Goal: Task Accomplishment & Management: Complete application form

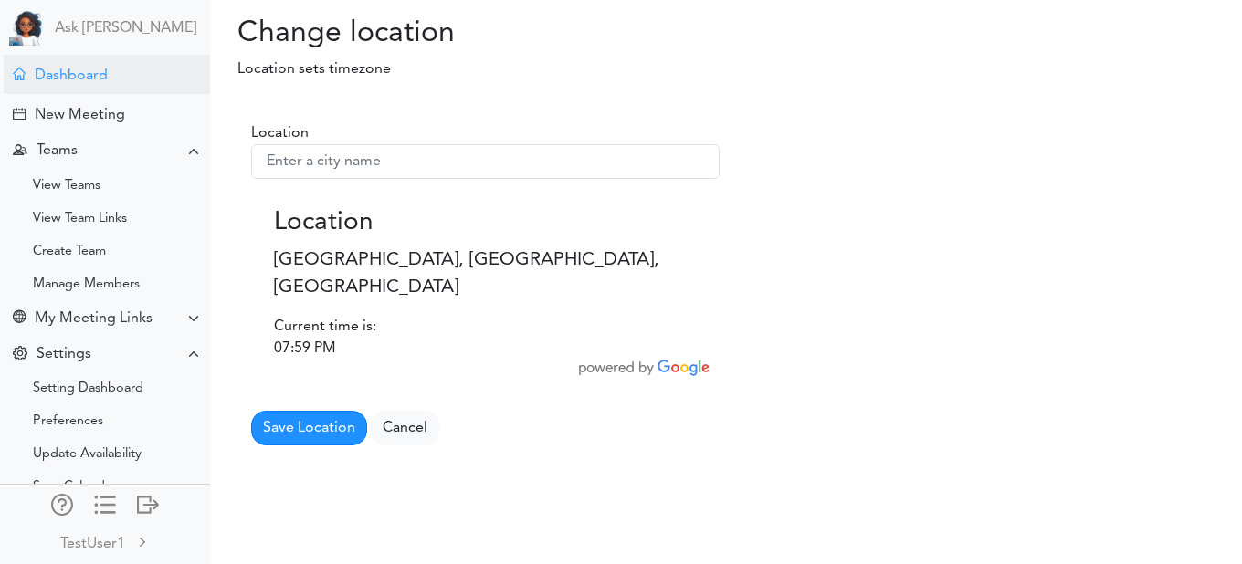
drag, startPoint x: 0, startPoint y: 0, endPoint x: 119, endPoint y: 79, distance: 142.8
click at [119, 79] on div "Dashboard" at bounding box center [107, 74] width 206 height 39
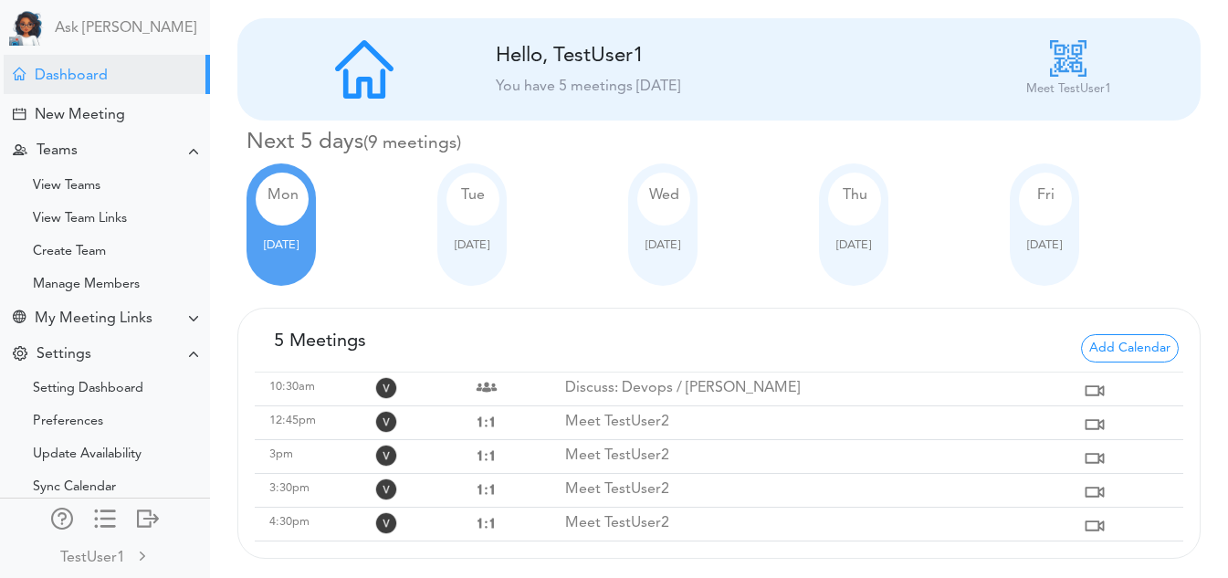
click at [657, 279] on div "Wed Oct 08" at bounding box center [662, 224] width 69 height 122
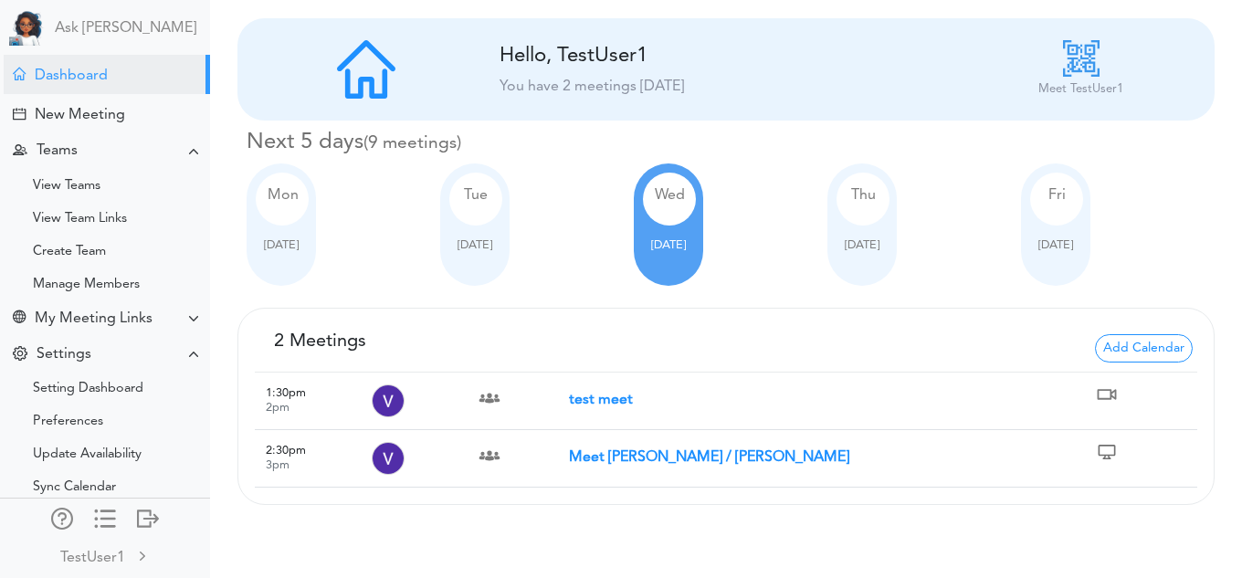
click at [573, 394] on strong "test meet" at bounding box center [601, 400] width 64 height 15
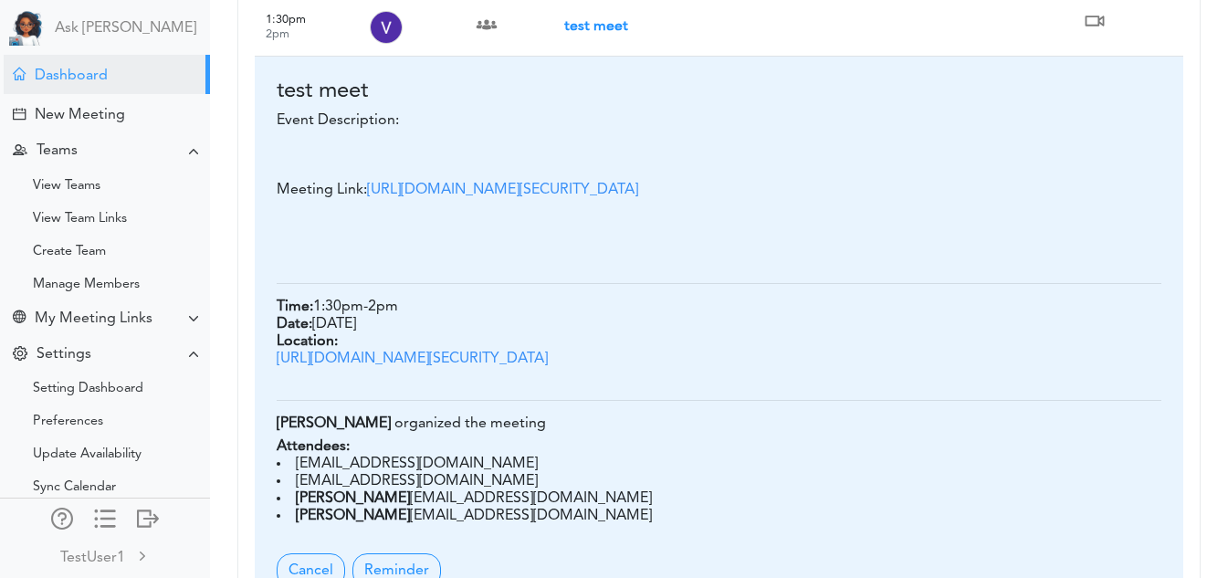
scroll to position [587, 0]
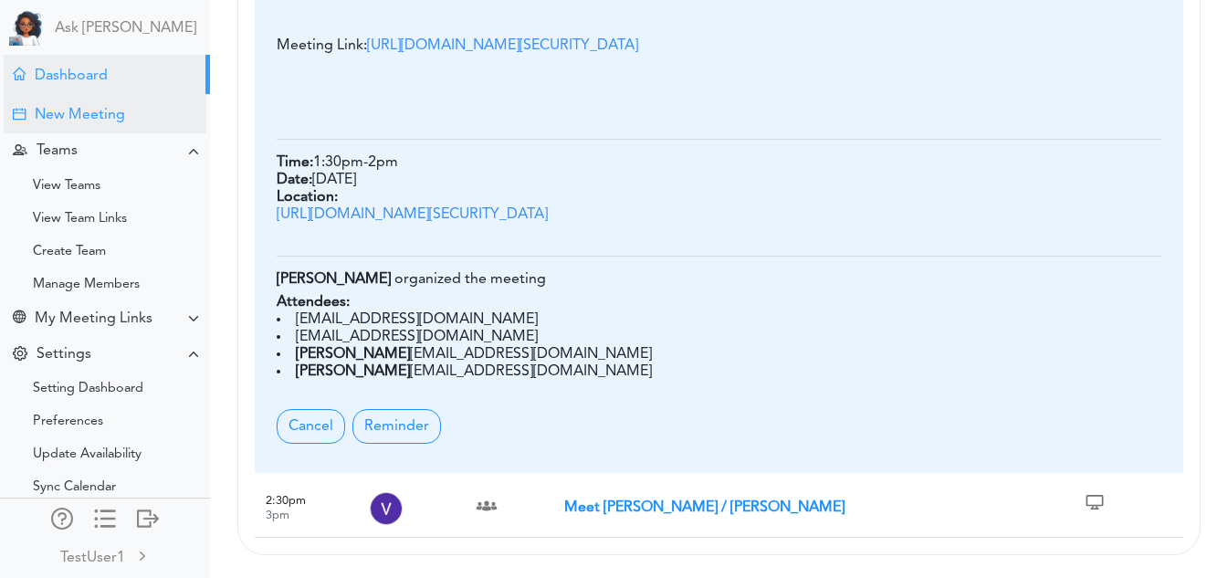
click at [132, 125] on div "New Meeting" at bounding box center [105, 113] width 203 height 39
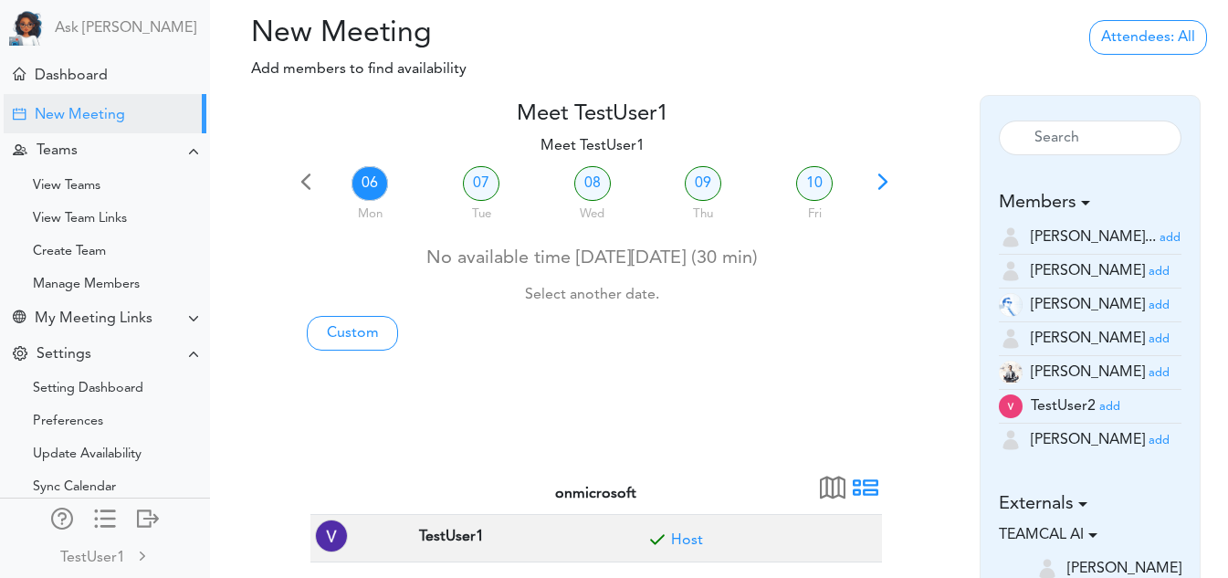
click at [1149, 443] on small "add" at bounding box center [1159, 441] width 21 height 12
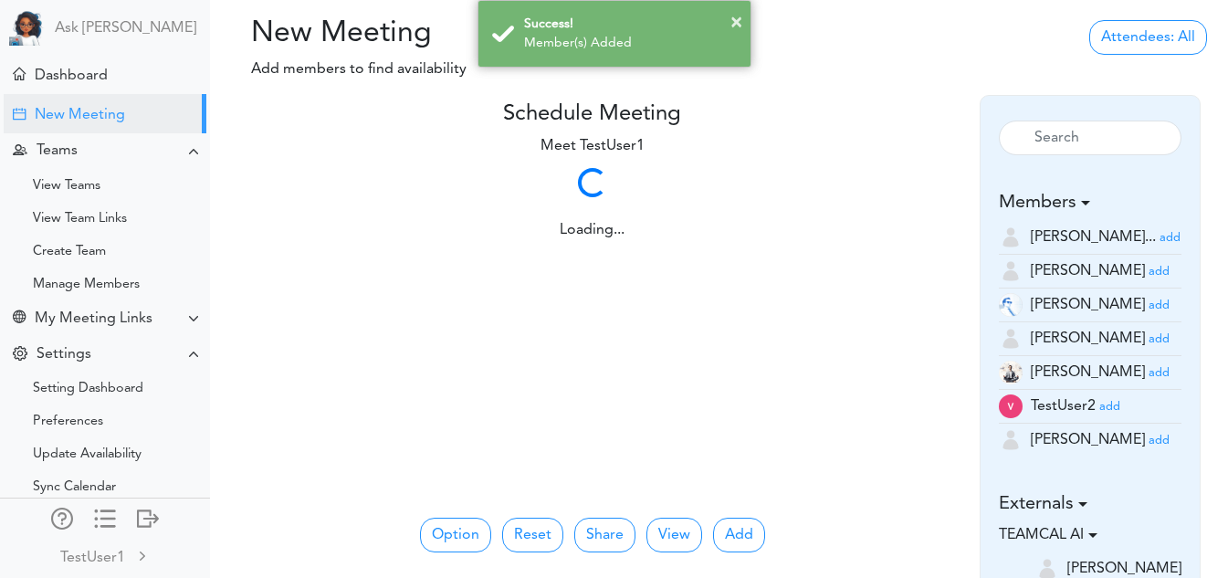
click at [815, 285] on div "Loading... Loading..." at bounding box center [592, 321] width 599 height 321
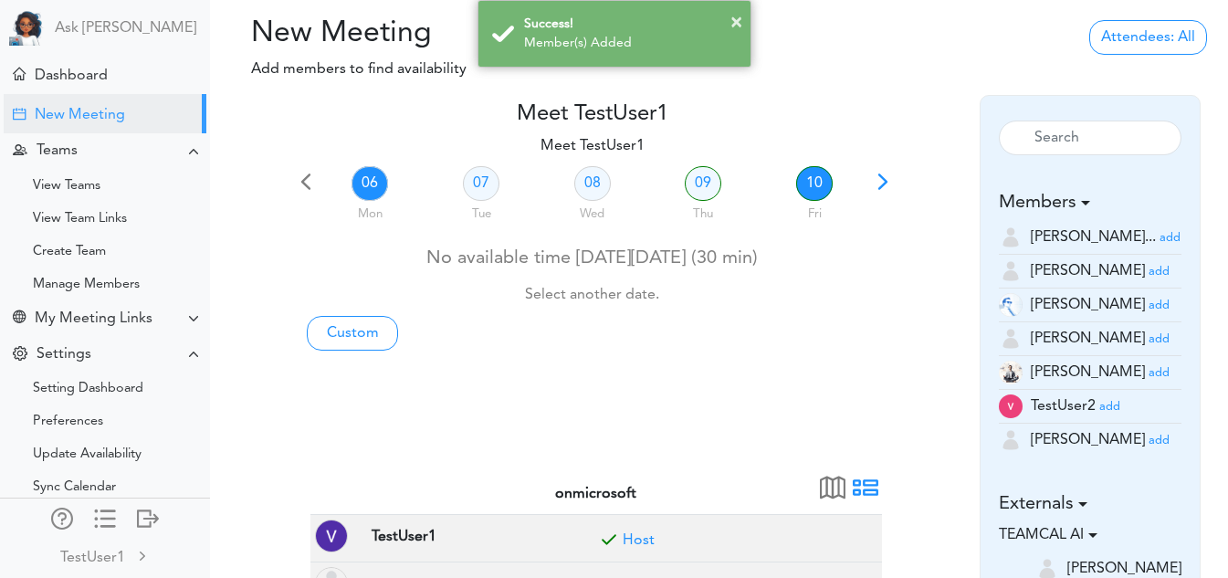
click at [804, 188] on link "10" at bounding box center [814, 183] width 37 height 35
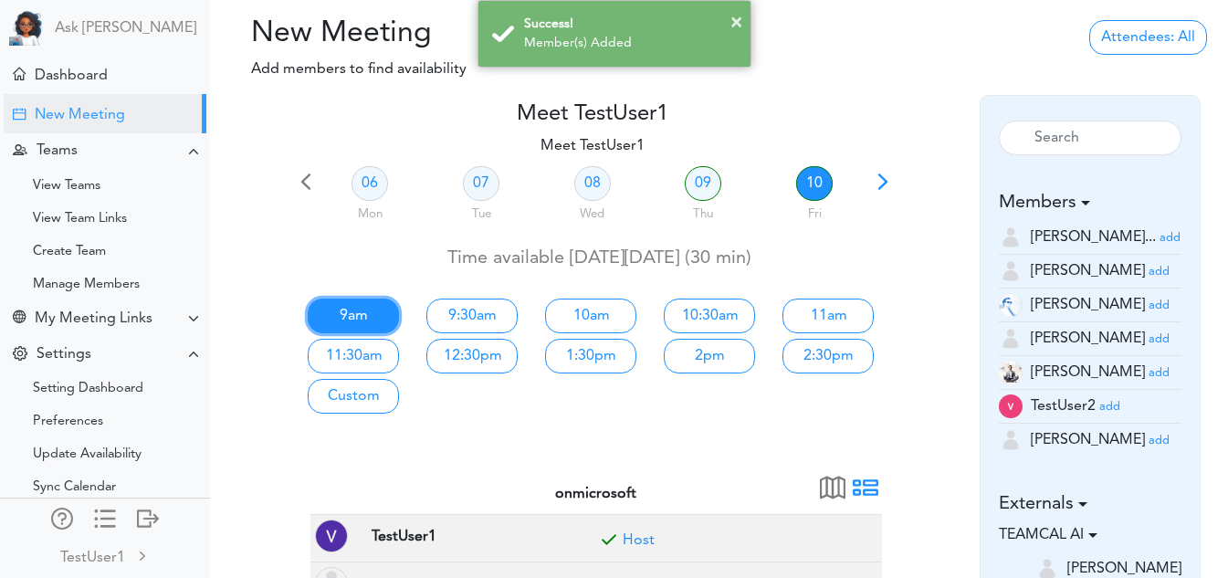
click at [370, 311] on link "9am" at bounding box center [353, 316] width 91 height 35
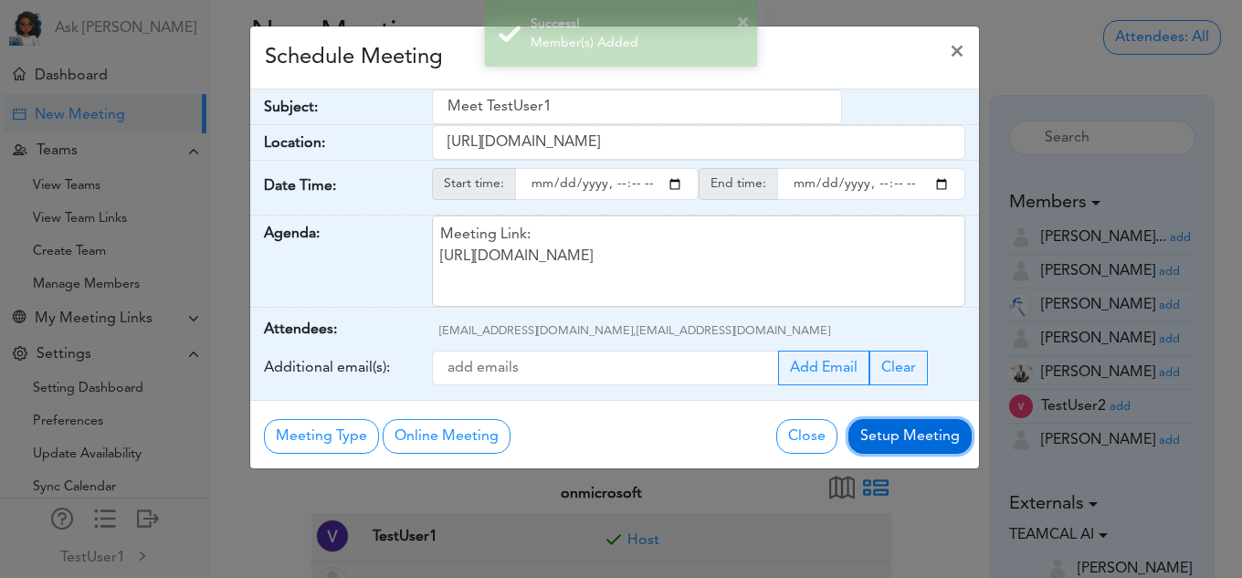
click at [883, 434] on button "Setup Meeting" at bounding box center [909, 436] width 123 height 35
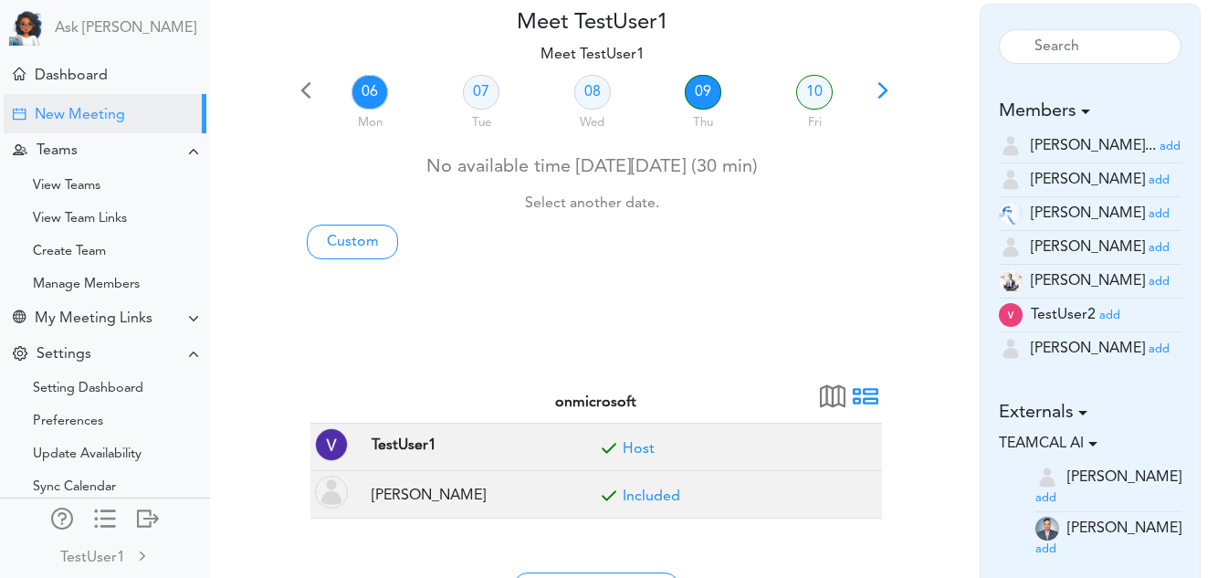
scroll to position [92, 0]
click at [595, 81] on link "08" at bounding box center [592, 91] width 37 height 35
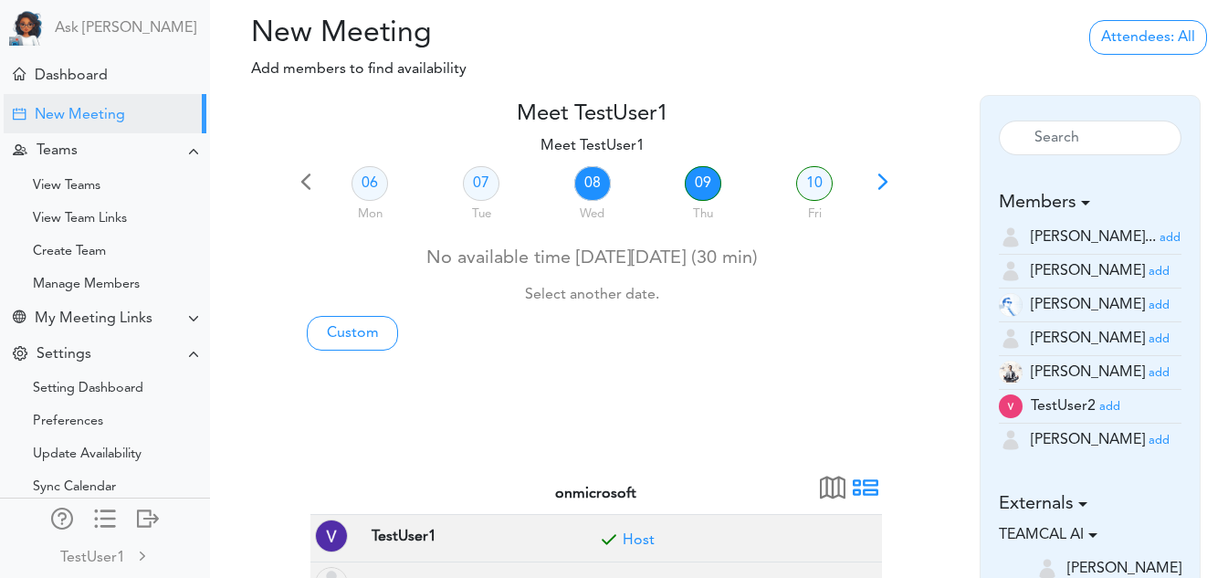
click at [700, 168] on link "09" at bounding box center [703, 183] width 37 height 35
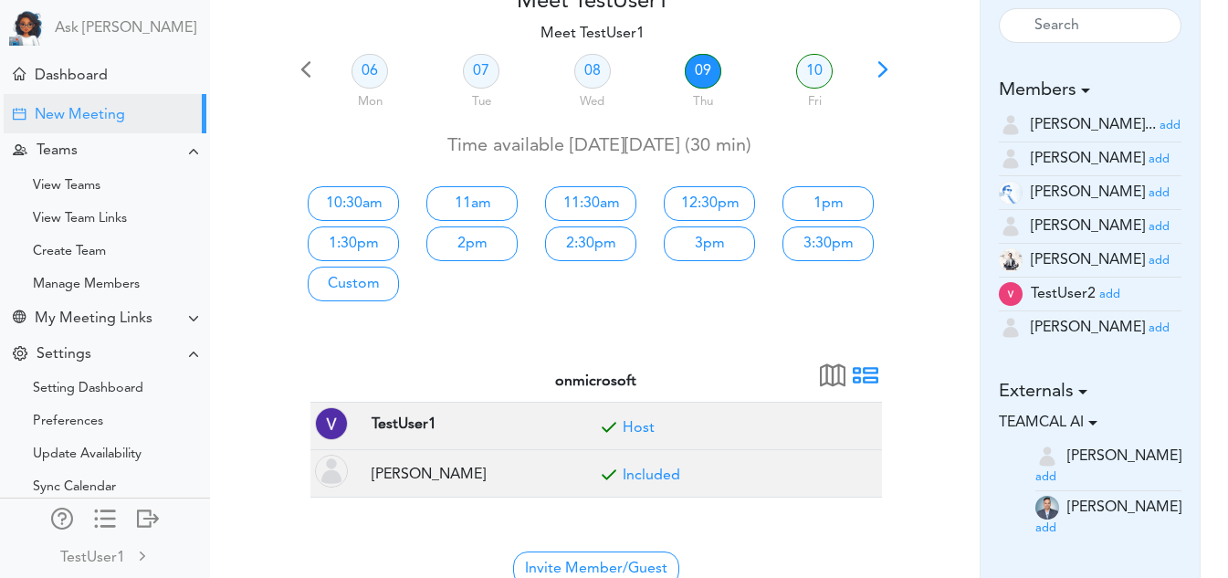
scroll to position [116, 0]
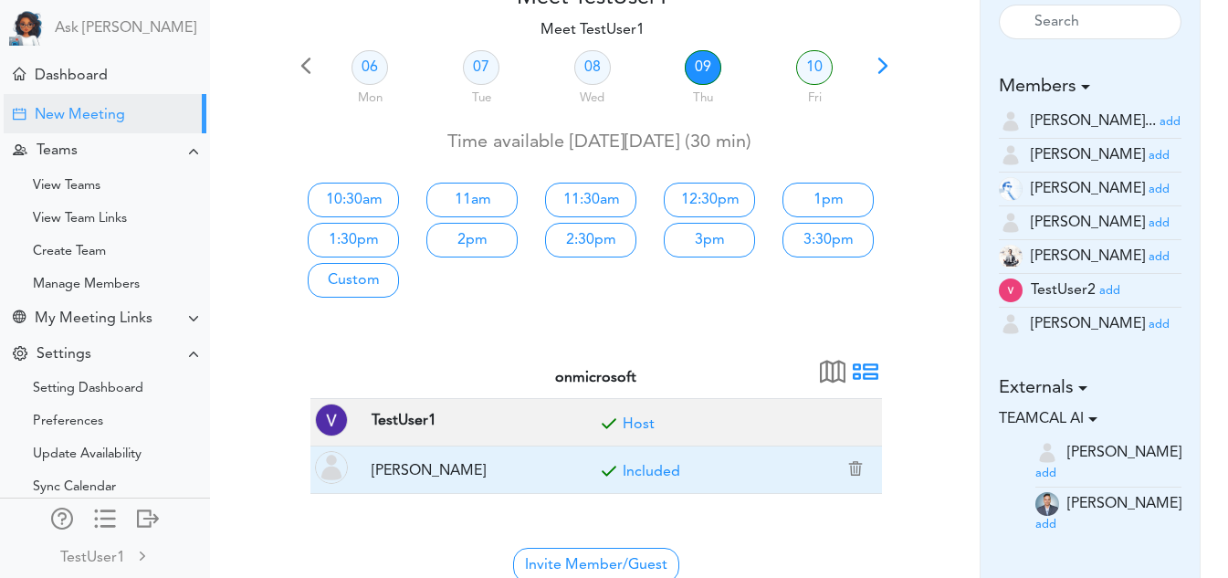
click at [660, 468] on link "Included" at bounding box center [652, 472] width 58 height 15
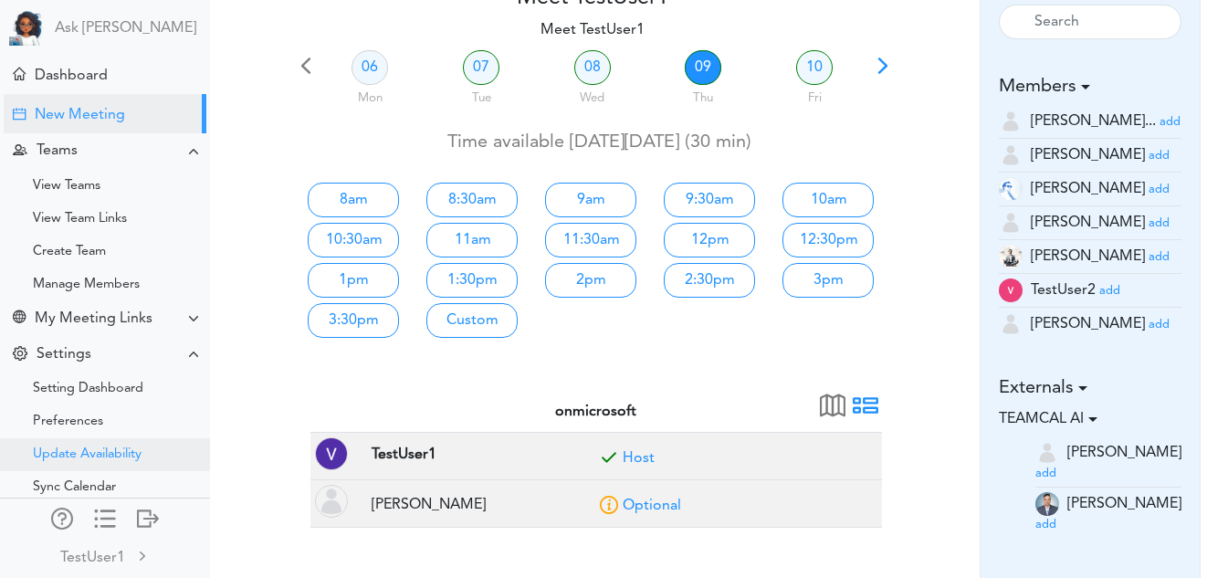
scroll to position [192, 0]
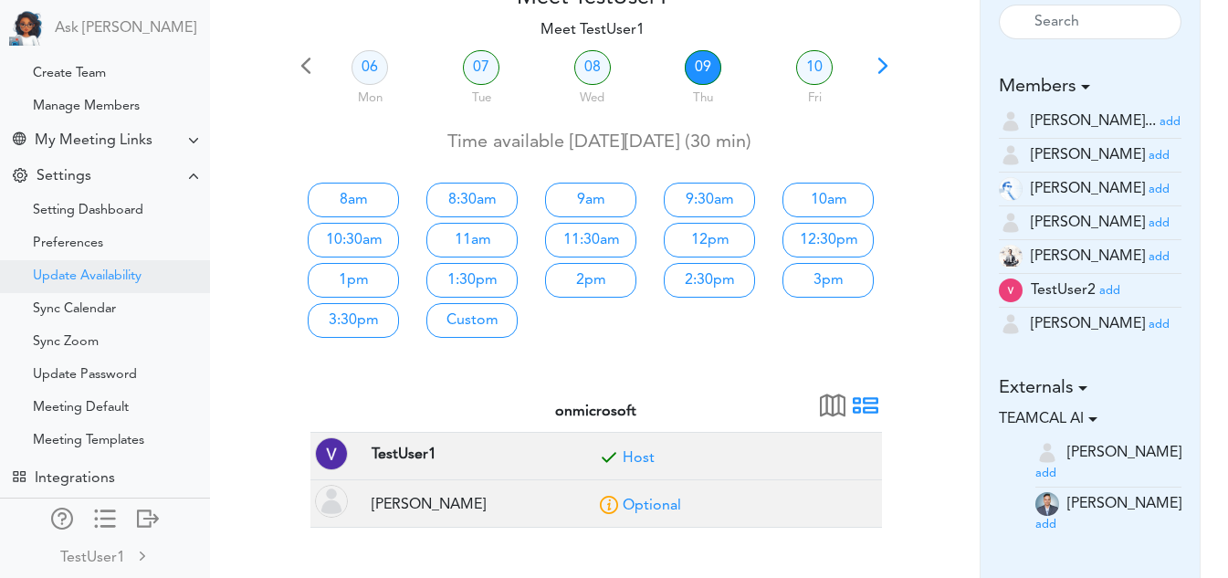
click at [47, 272] on div "Update Availability" at bounding box center [87, 276] width 109 height 9
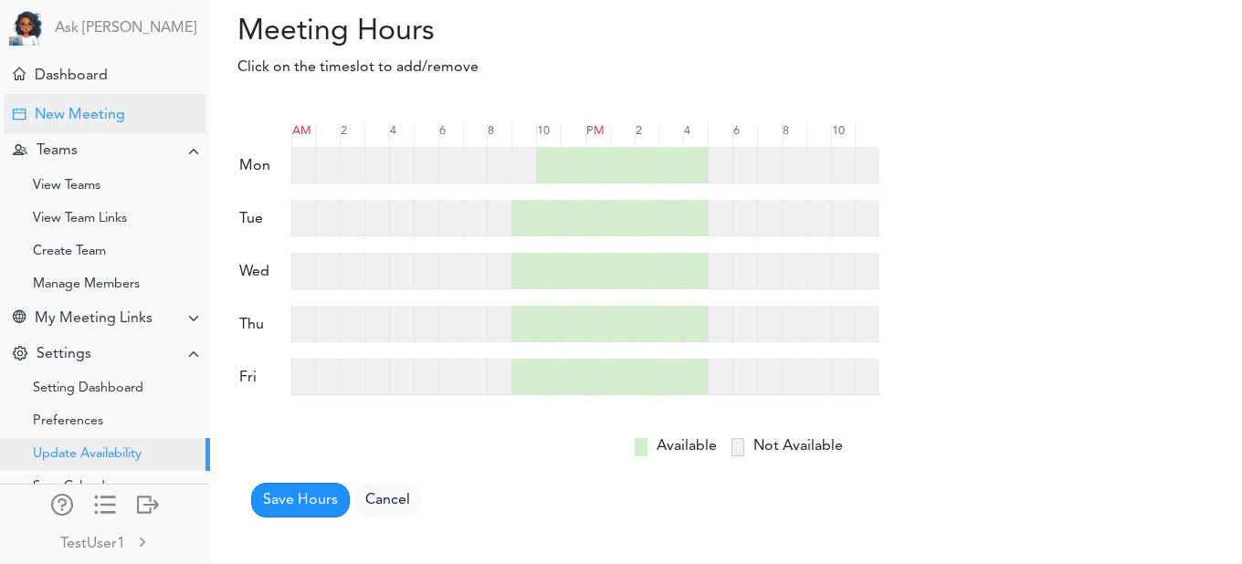
click at [85, 118] on div "New Meeting" at bounding box center [80, 115] width 90 height 17
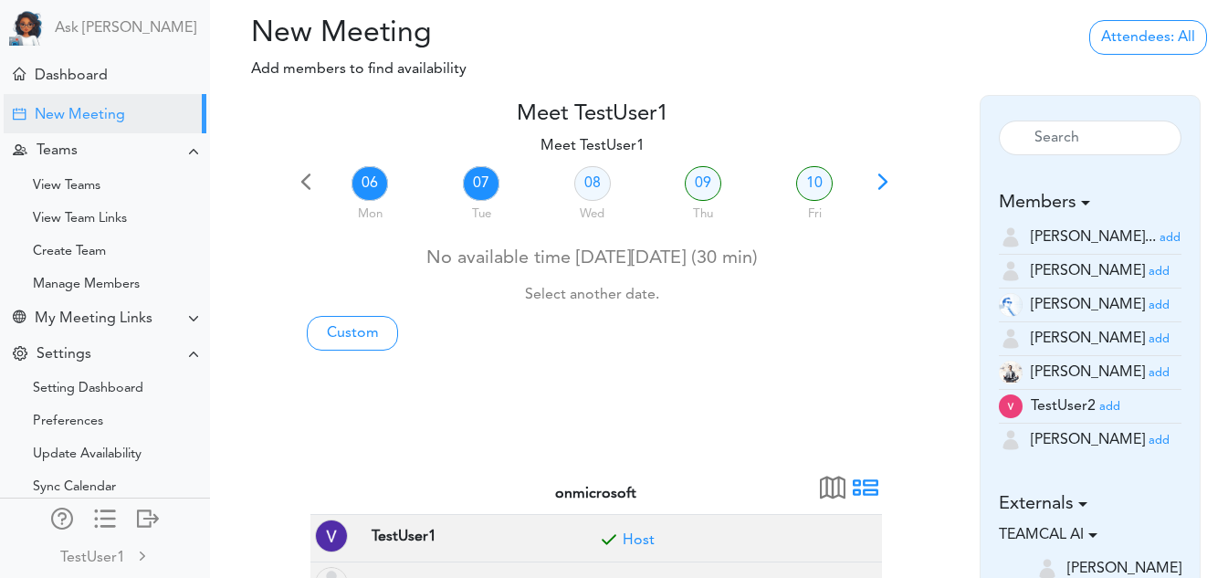
click at [494, 191] on link "07" at bounding box center [481, 183] width 37 height 35
click at [603, 173] on link "08" at bounding box center [592, 183] width 37 height 35
click at [697, 166] on link "09" at bounding box center [703, 183] width 37 height 35
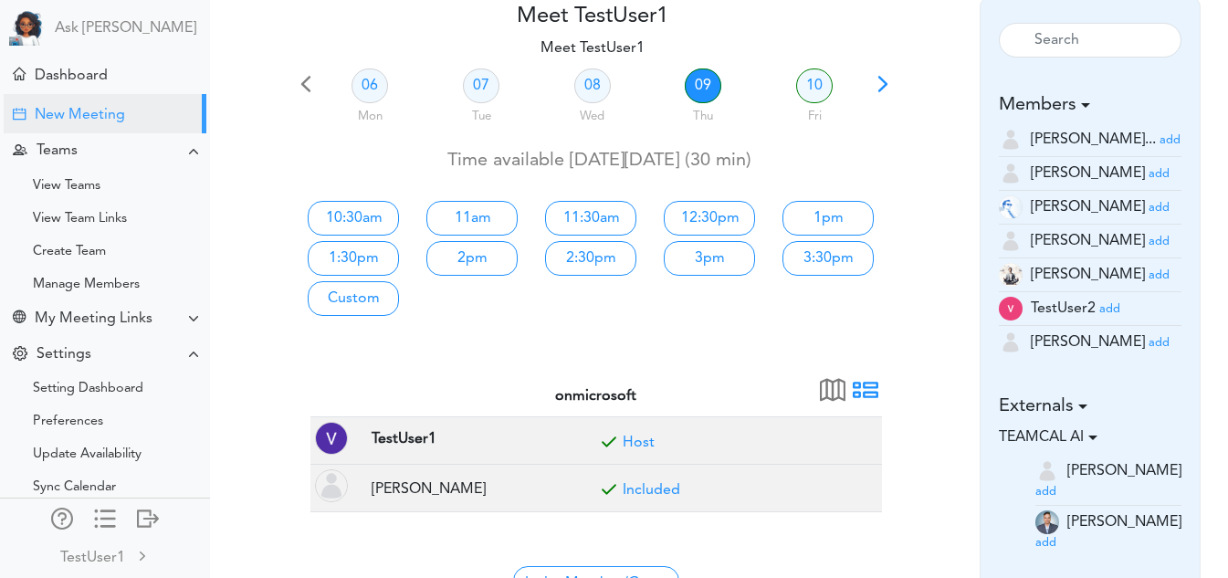
scroll to position [101, 0]
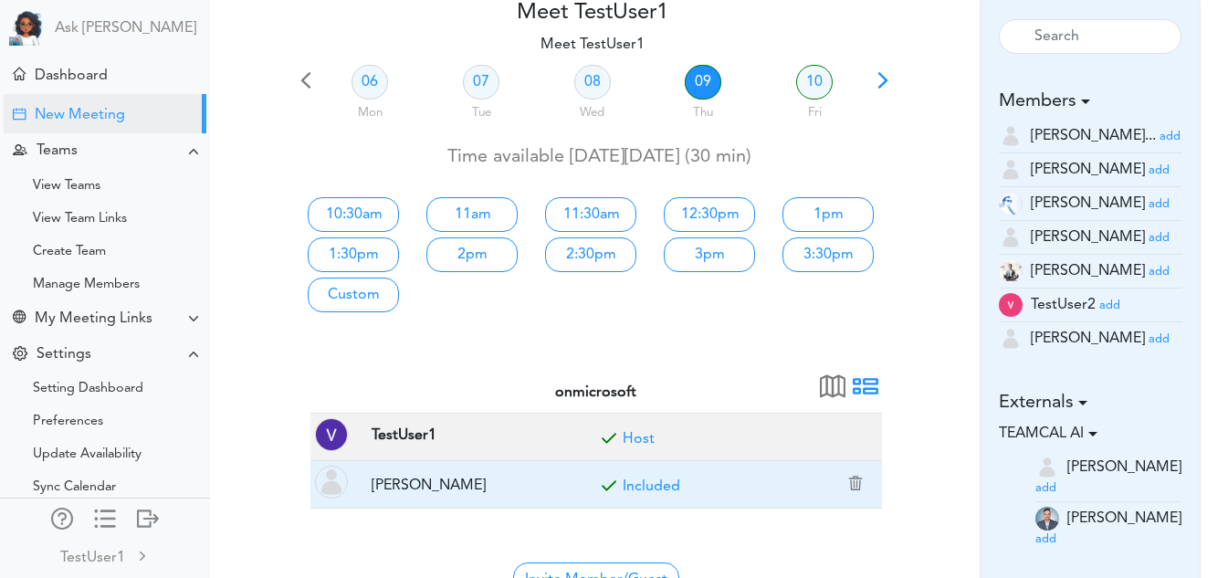
click at [640, 497] on td "Included" at bounding box center [733, 484] width 298 height 47
click at [642, 489] on link "Included" at bounding box center [652, 486] width 58 height 15
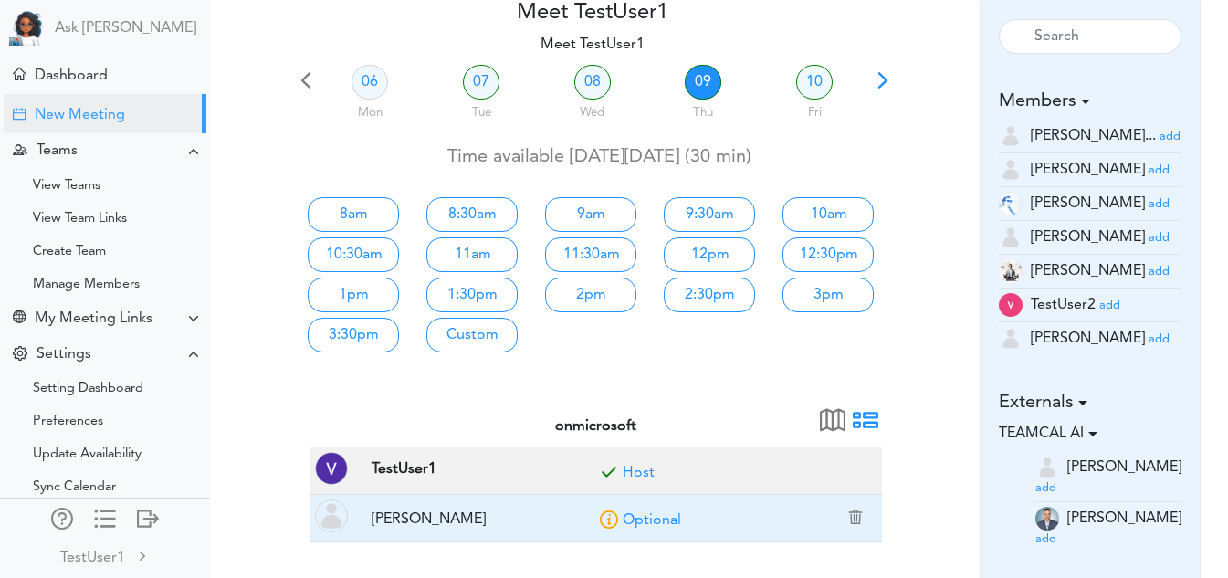
click at [646, 513] on link "Optional" at bounding box center [652, 520] width 58 height 15
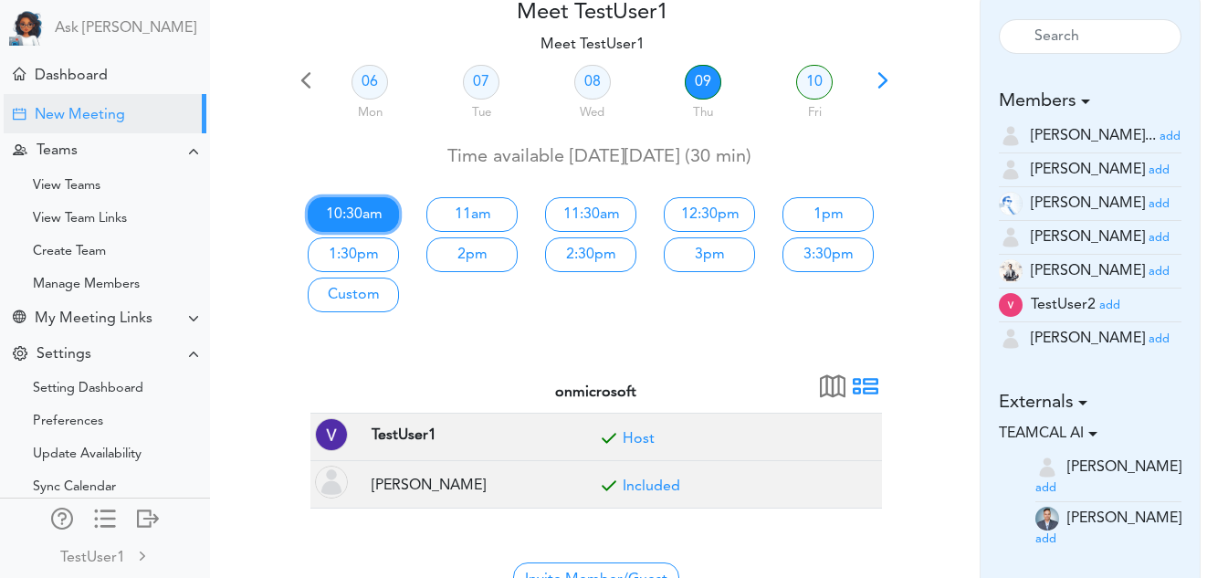
click at [361, 217] on link "10:30am" at bounding box center [353, 214] width 91 height 35
type input "Meet TestUser1"
type input "https://meet.google.com/ygi-jcty-dxq"
type input "2025-10-09T10:30"
type input "2025-10-09T11:00"
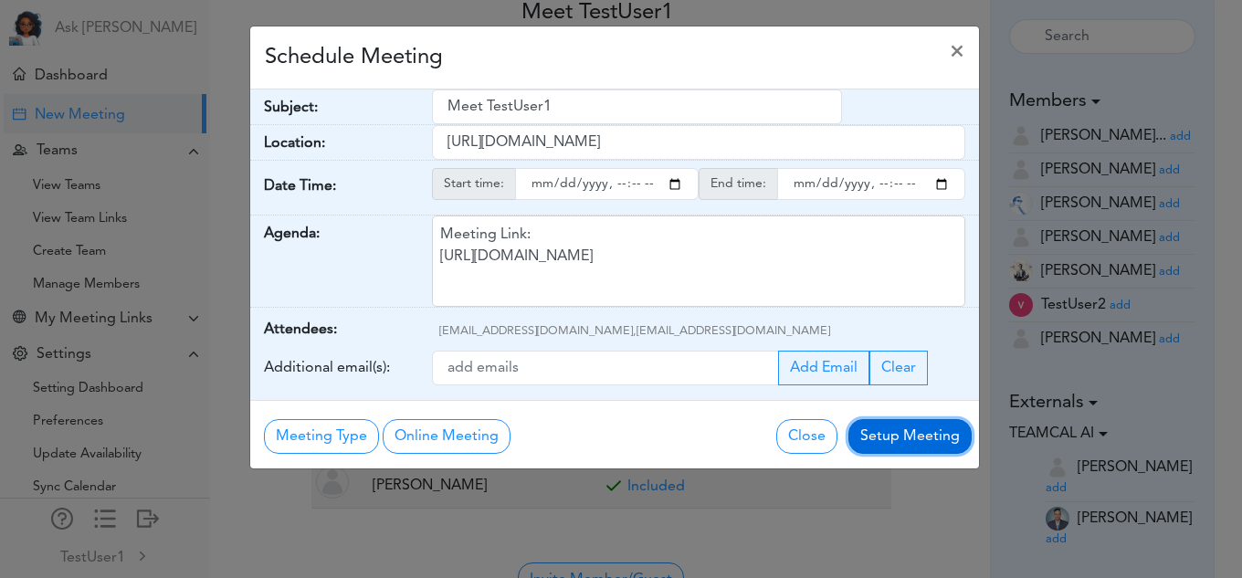
click at [865, 434] on button "Setup Meeting" at bounding box center [909, 436] width 123 height 35
